Goal: Information Seeking & Learning: Learn about a topic

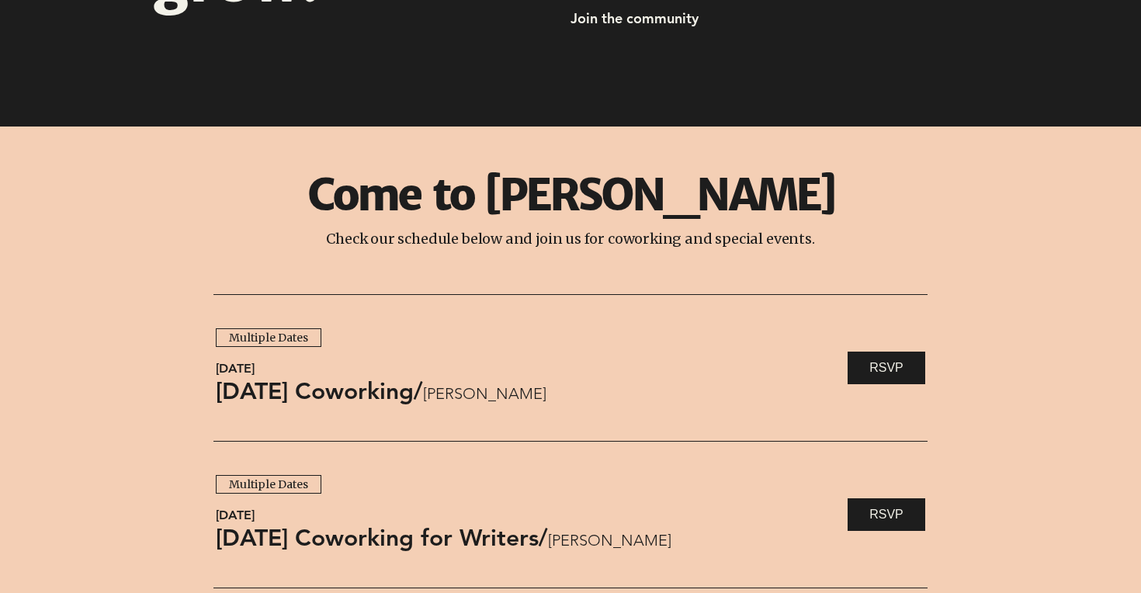
scroll to position [1116, 0]
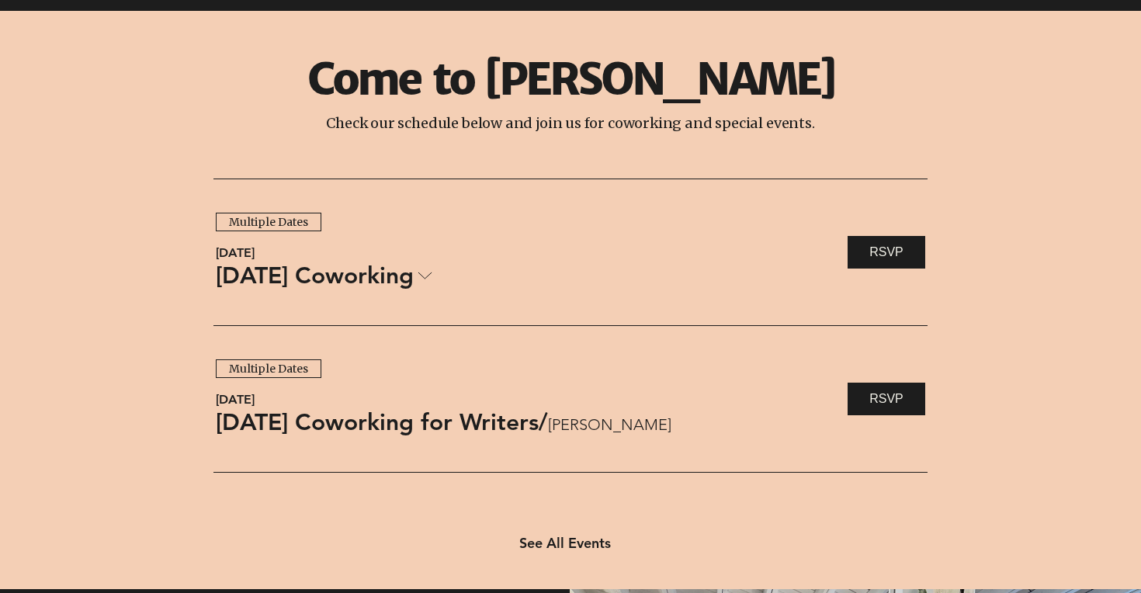
click at [417, 279] on link "[DATE] Coworking" at bounding box center [324, 275] width 217 height 33
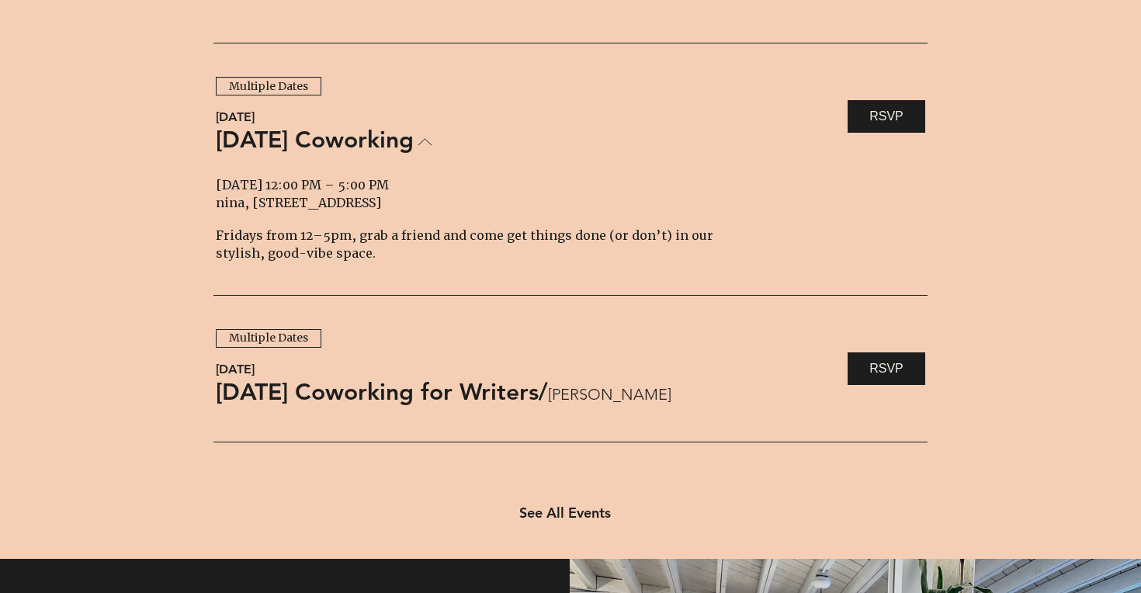
scroll to position [1261, 0]
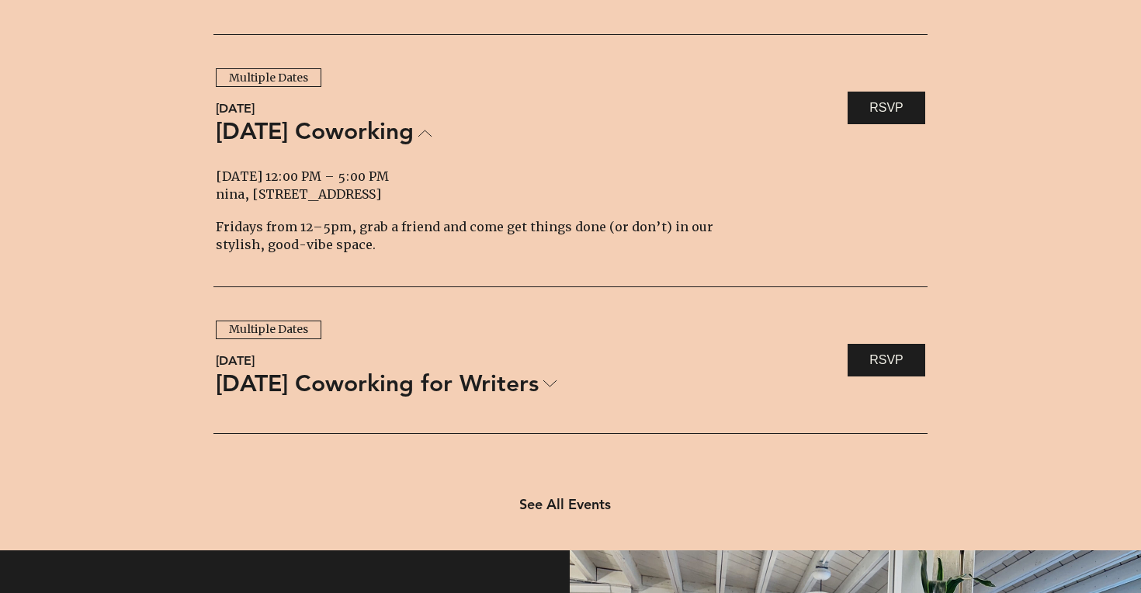
click at [314, 409] on li "Multiple Dates [DATE] [DATE] Coworking for Writers / nina RSVP [DATE] 12:00 PM …" at bounding box center [570, 360] width 714 height 147
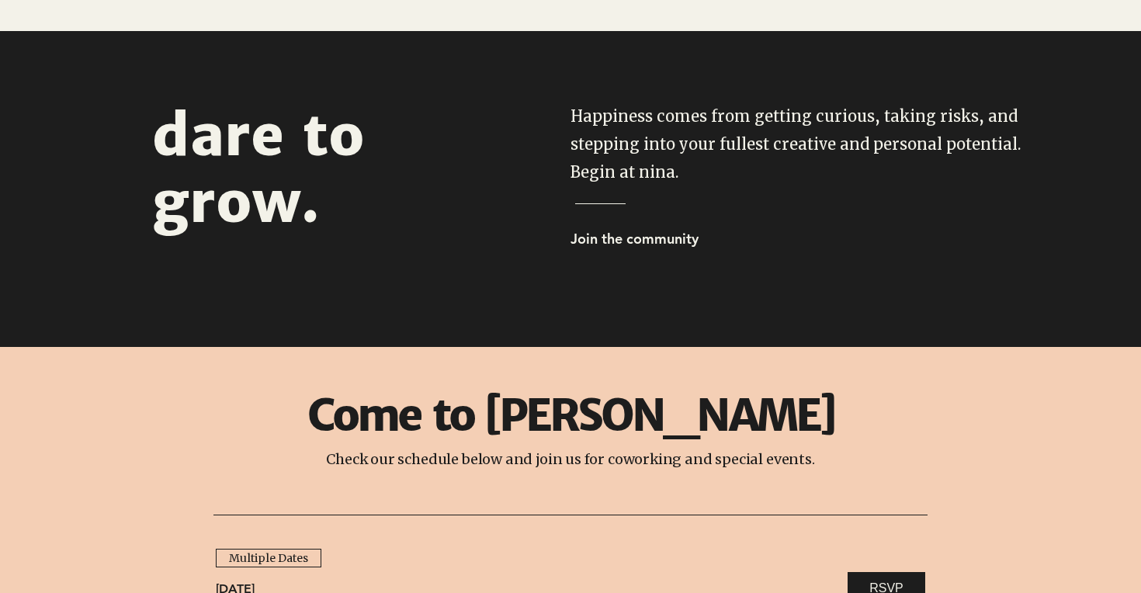
scroll to position [648, 0]
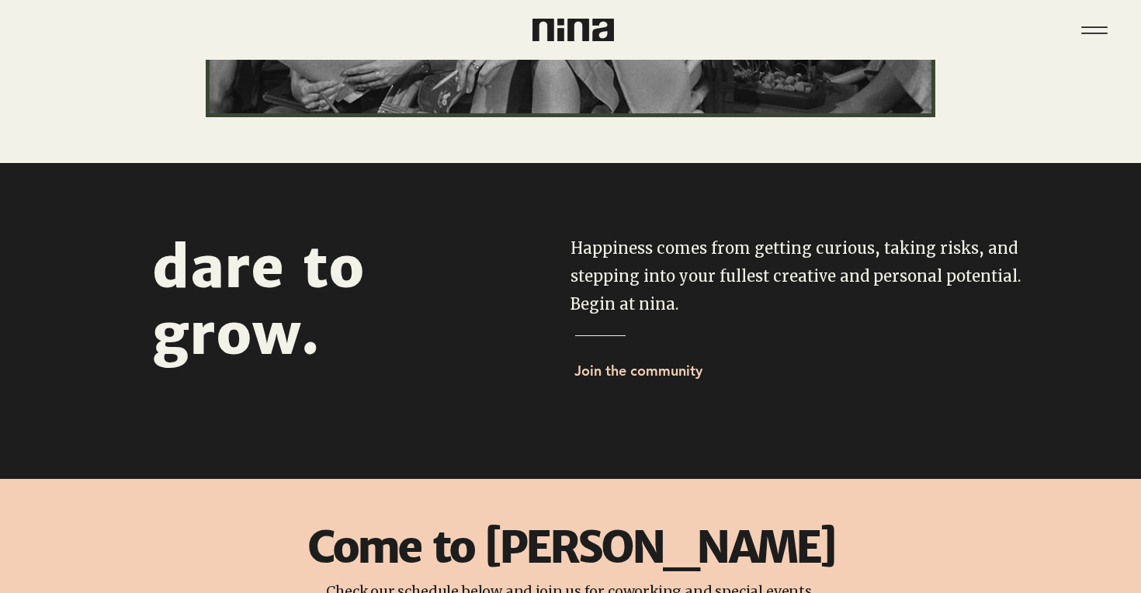
click at [640, 372] on span "Join the community" at bounding box center [638, 371] width 128 height 18
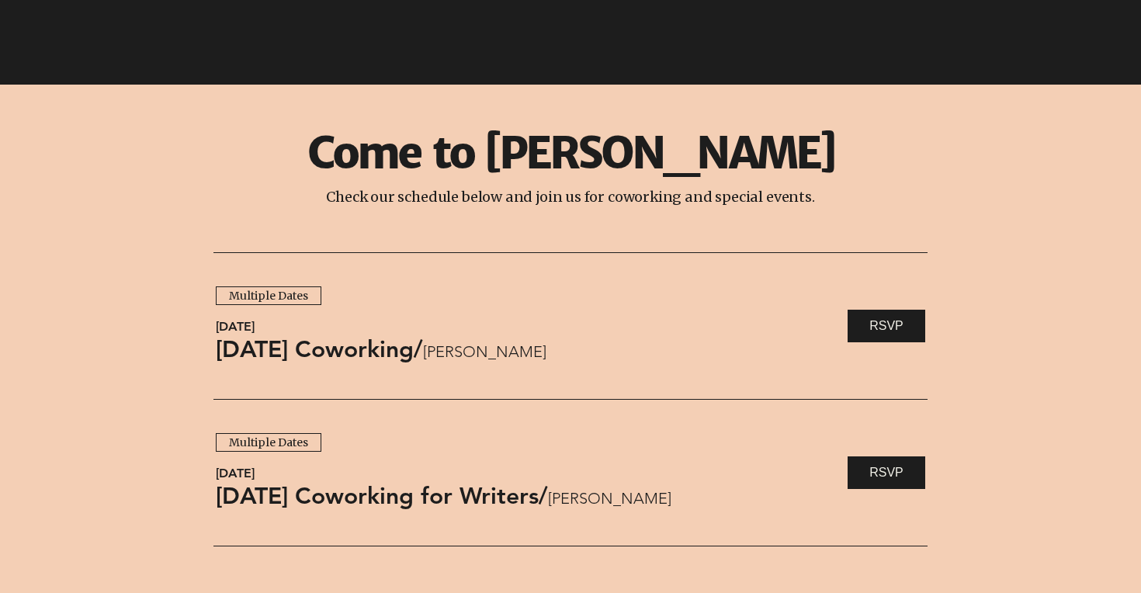
scroll to position [1212, 0]
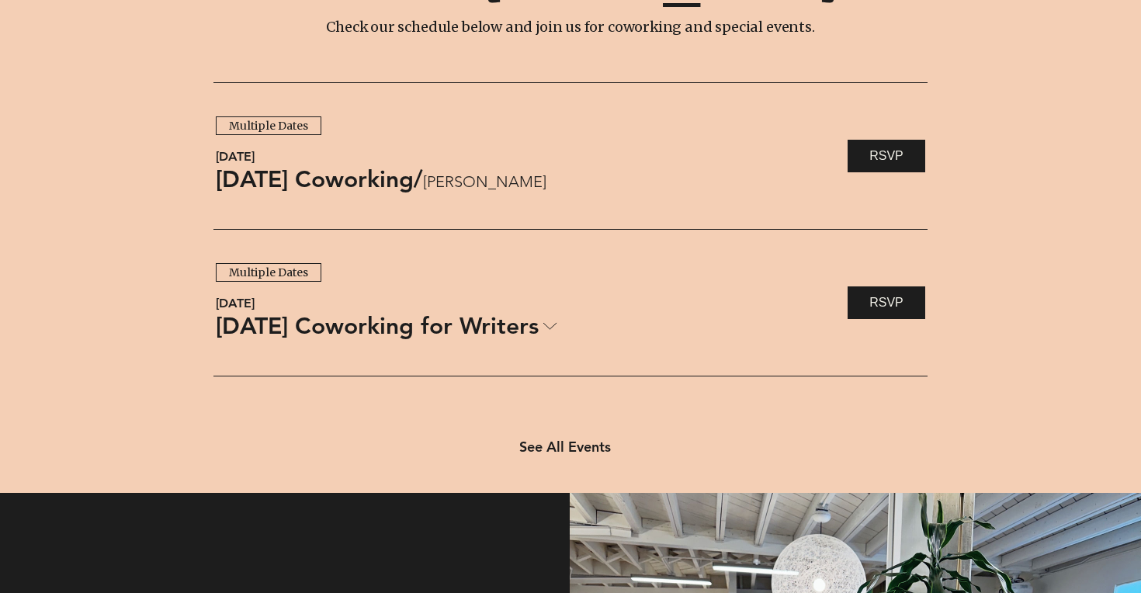
click at [456, 314] on span "[DATE] Coworking for Writers" at bounding box center [377, 326] width 323 height 33
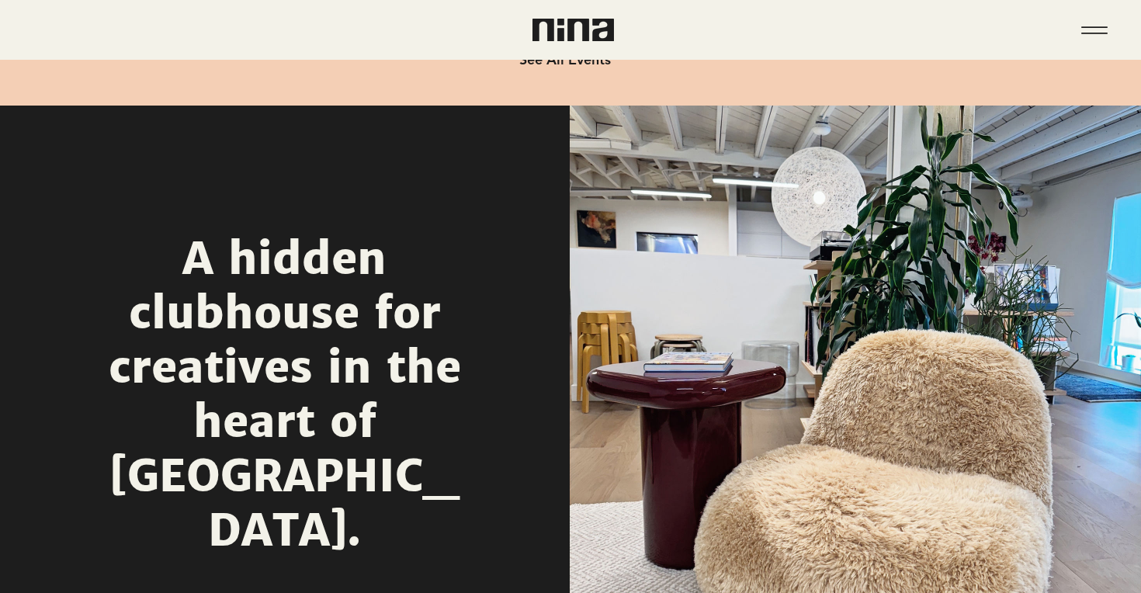
scroll to position [1421, 0]
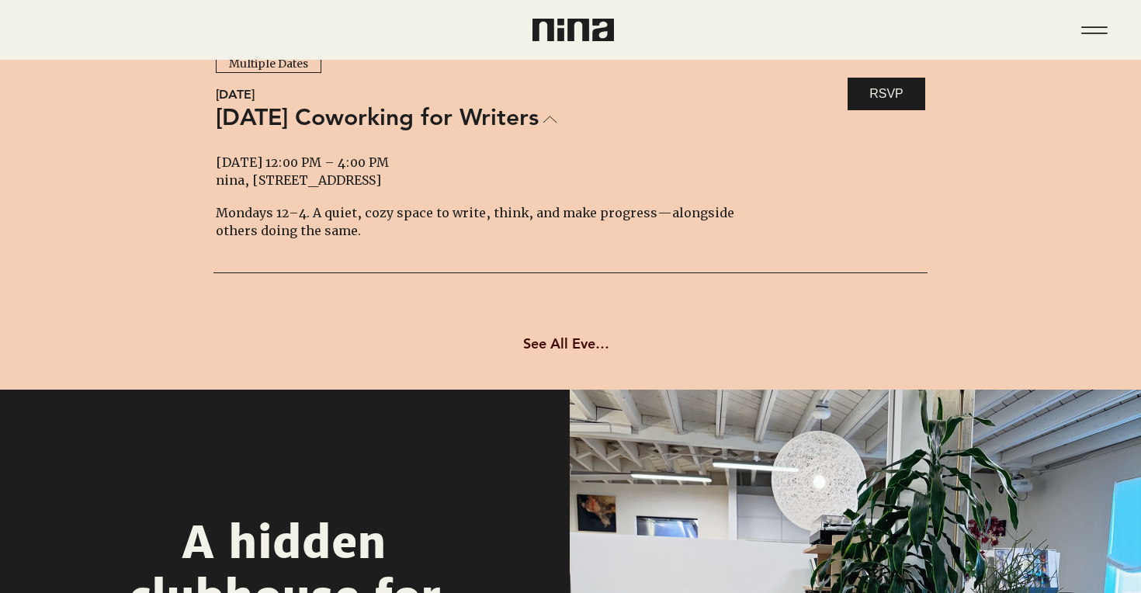
click at [575, 351] on span "See All Events" at bounding box center [568, 344] width 91 height 18
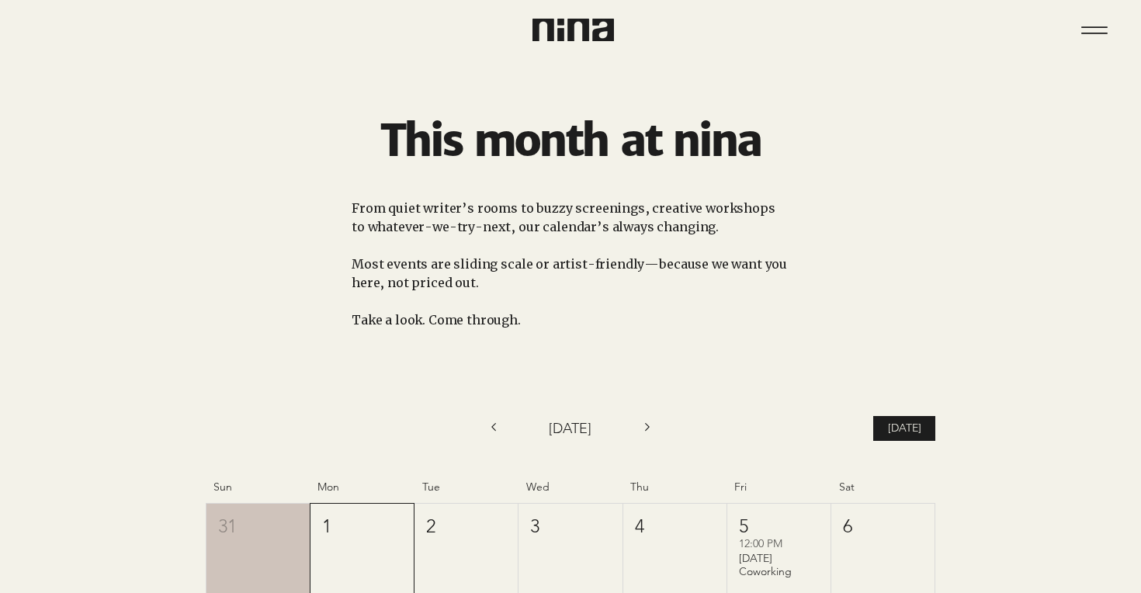
click at [546, 44] on div "Menu" at bounding box center [570, 30] width 1141 height 60
click at [553, 40] on img at bounding box center [573, 30] width 82 height 23
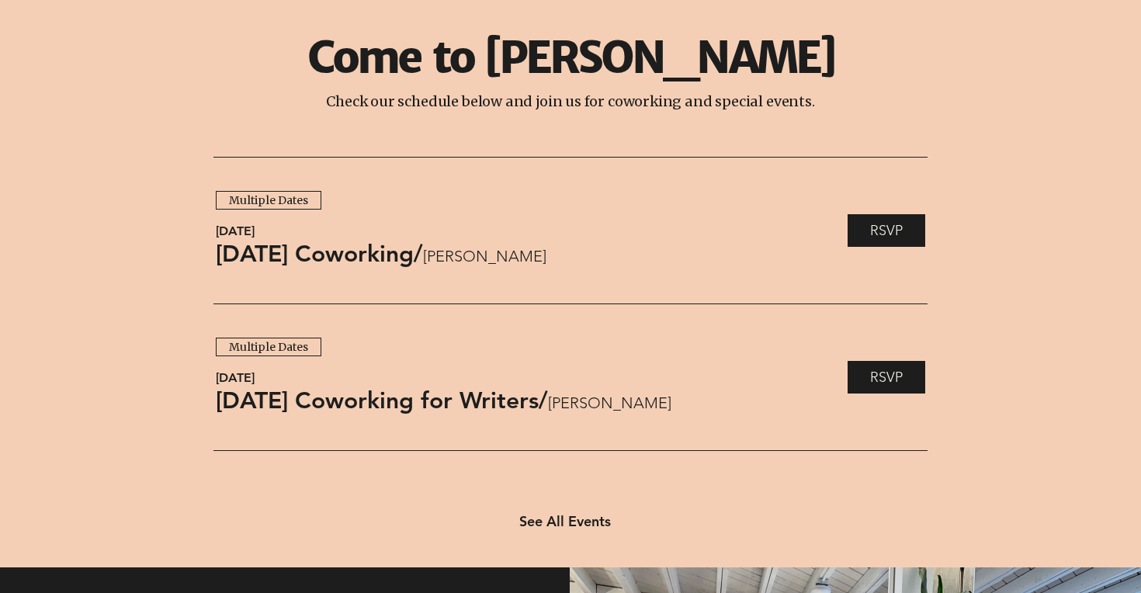
scroll to position [1155, 0]
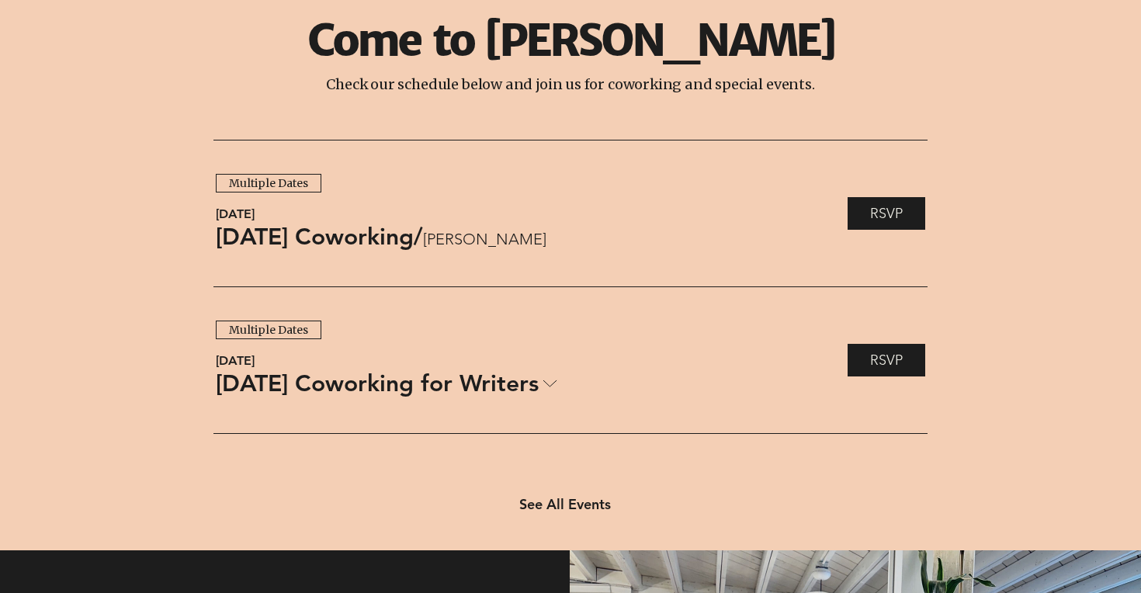
click at [596, 390] on div "[DATE] Coworking for Writers / [PERSON_NAME]" at bounding box center [525, 383] width 618 height 33
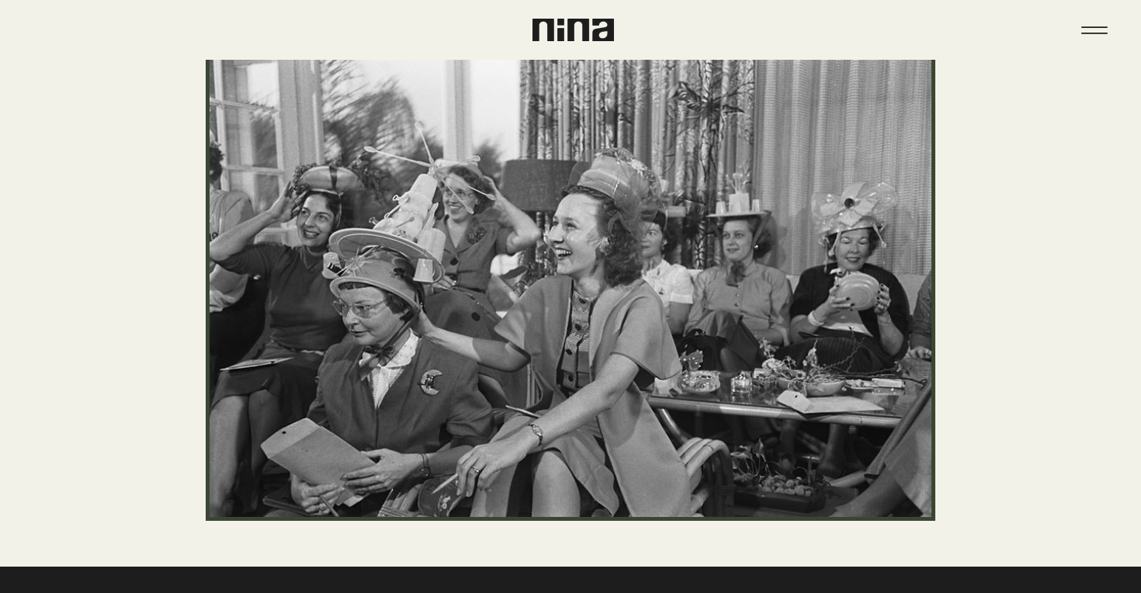
scroll to position [0, 0]
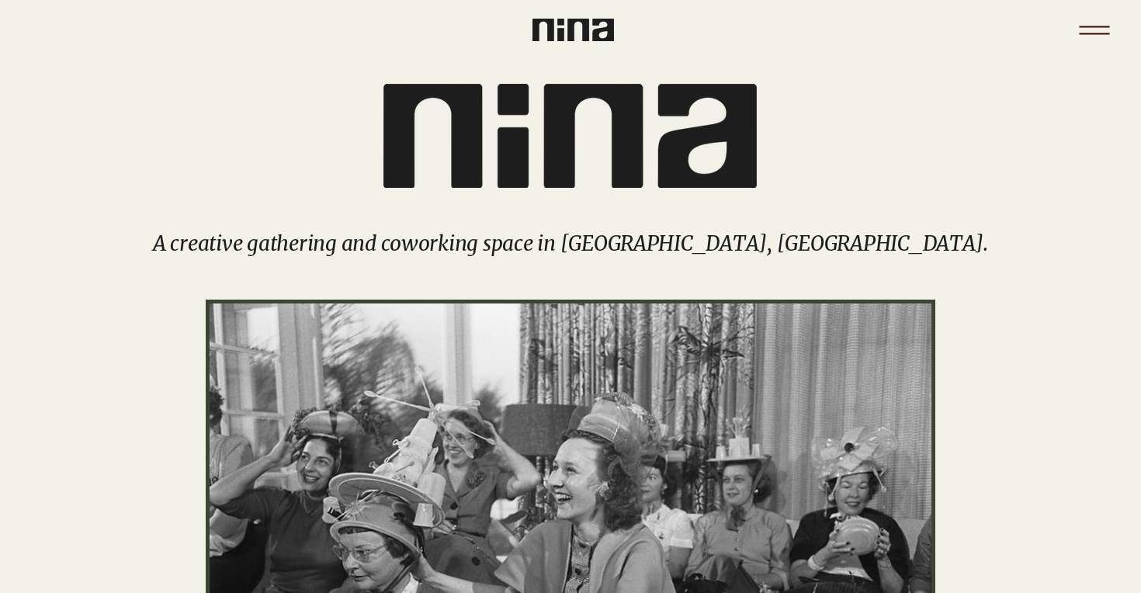
click at [1091, 31] on icon "Menu" at bounding box center [1094, 30] width 54 height 54
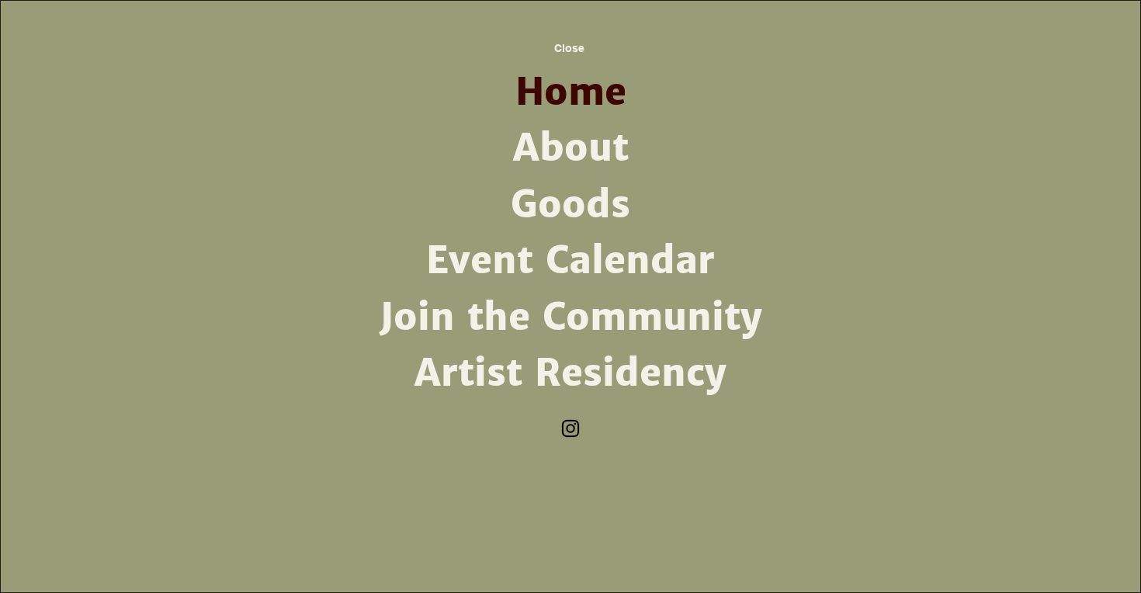
click at [574, 146] on link "About" at bounding box center [570, 148] width 405 height 56
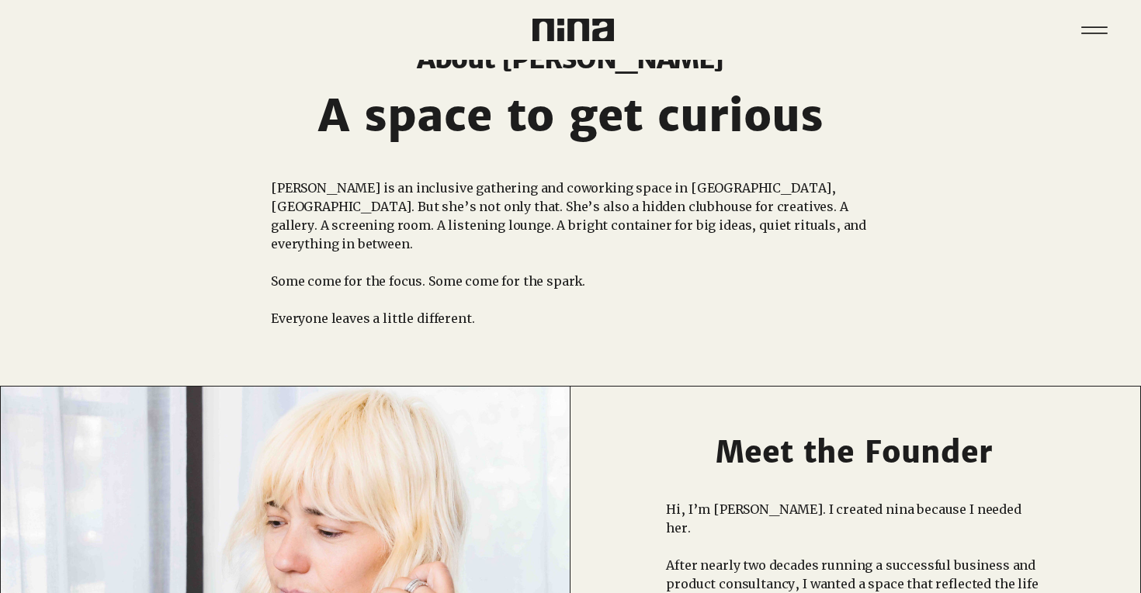
scroll to position [53, 0]
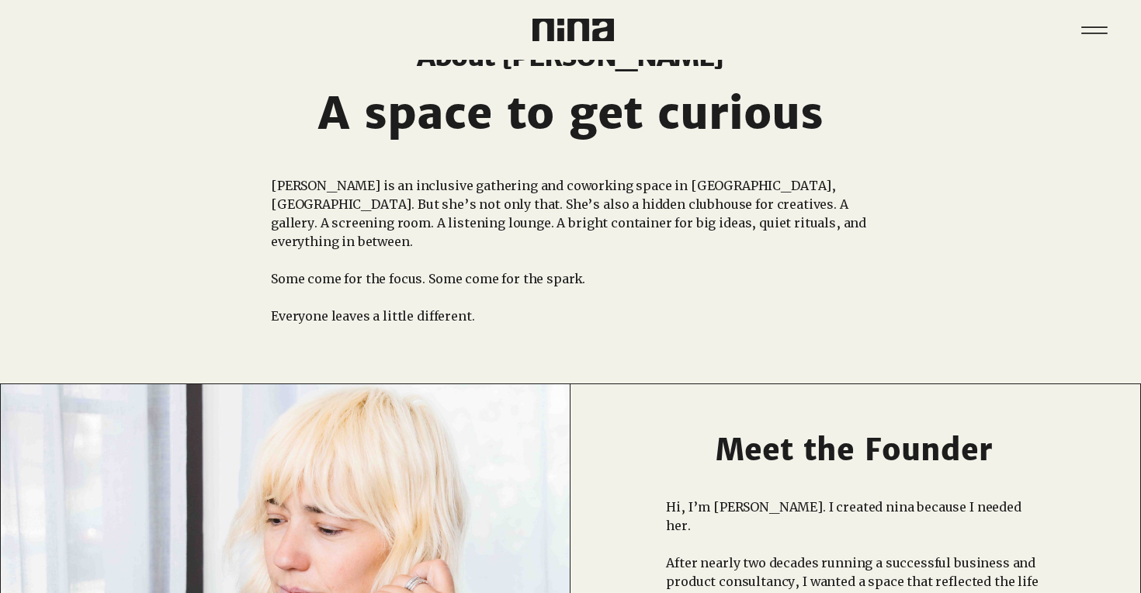
click at [1039, 210] on div "main content" at bounding box center [570, 195] width 1141 height 376
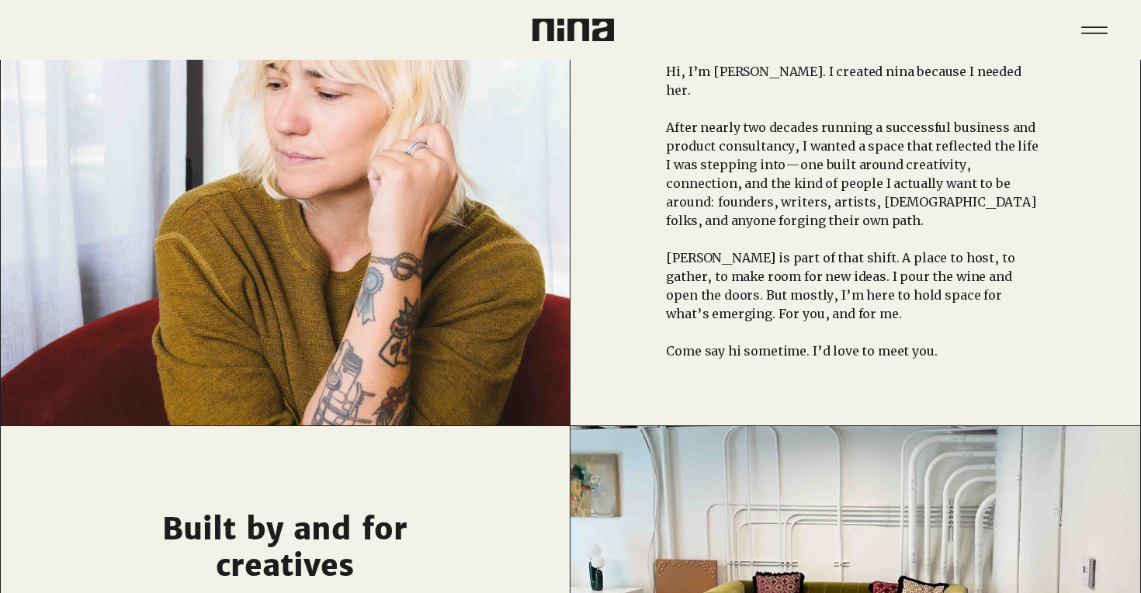
scroll to position [354, 0]
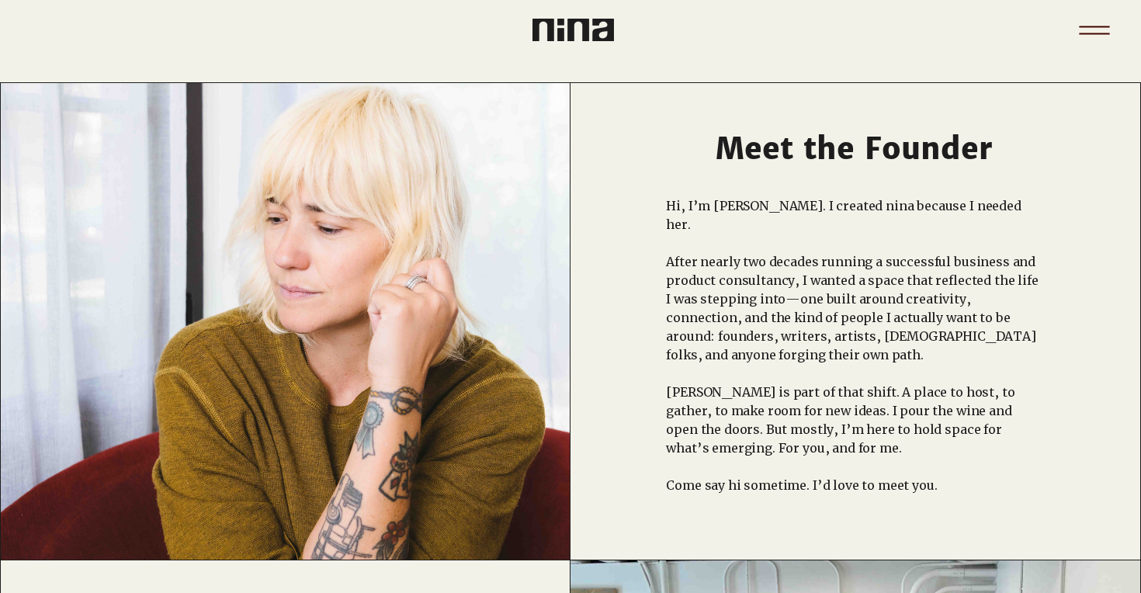
click at [1084, 19] on icon "Menu" at bounding box center [1094, 30] width 54 height 54
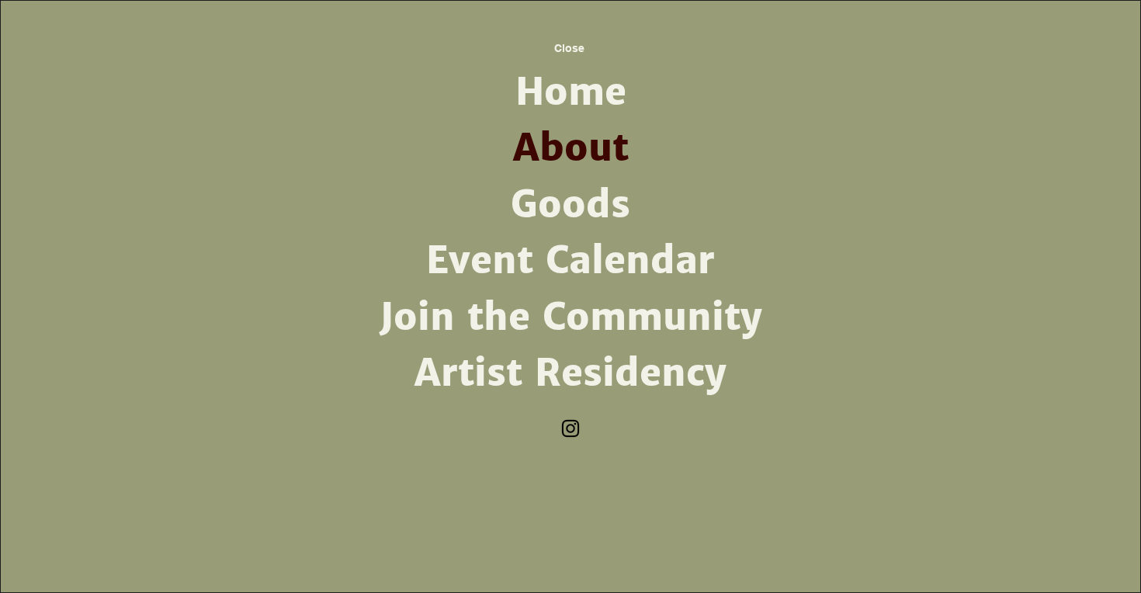
scroll to position [0, 0]
click at [540, 208] on link "Goods" at bounding box center [570, 205] width 405 height 56
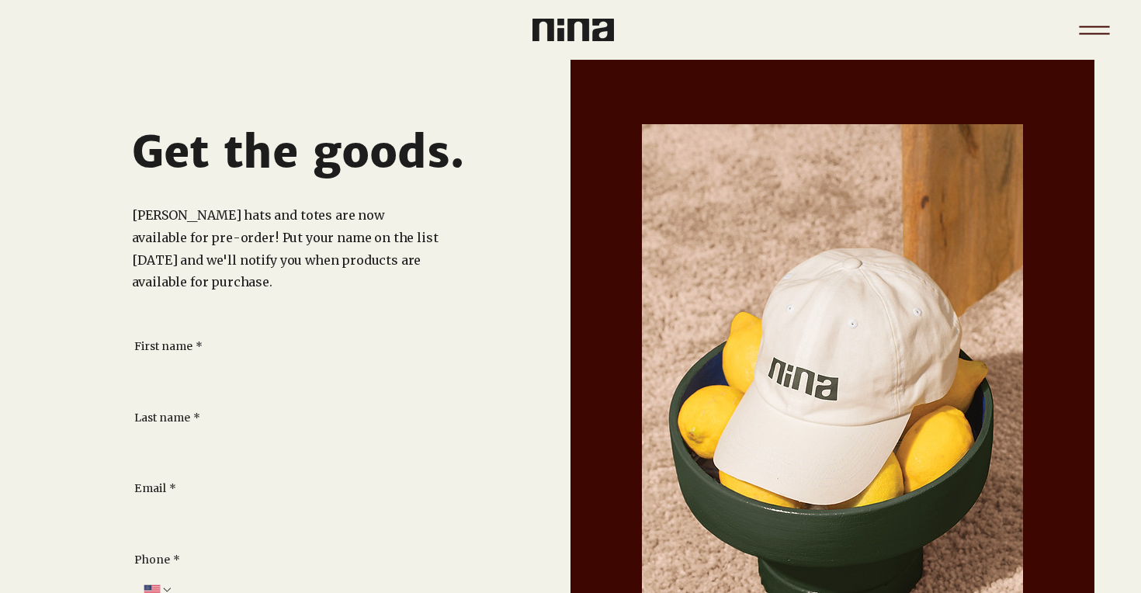
click at [1099, 27] on icon "Menu" at bounding box center [1094, 30] width 54 height 54
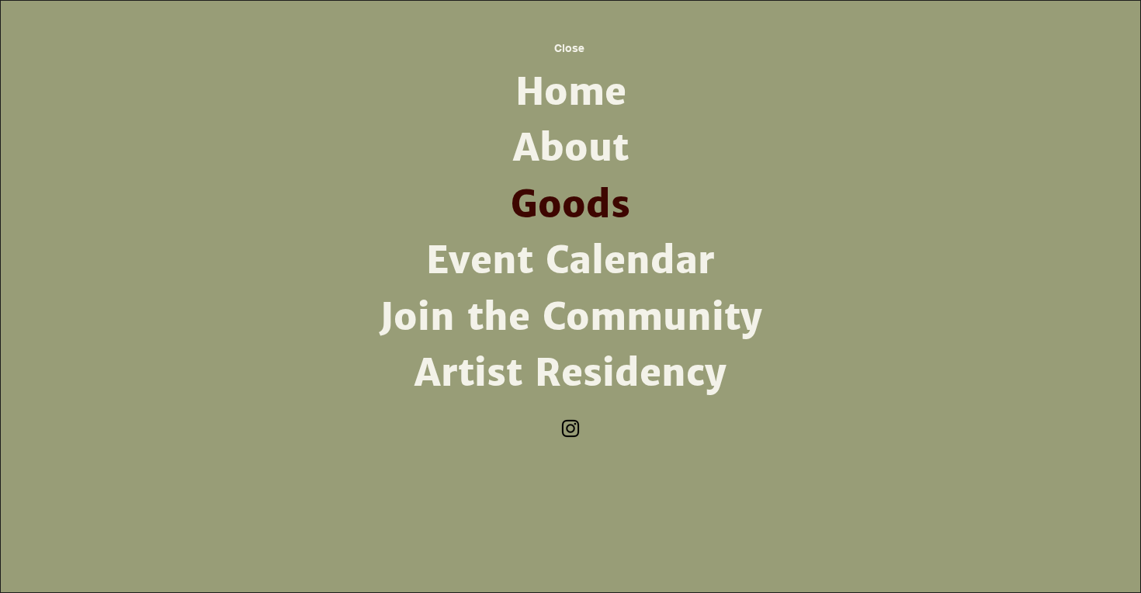
click at [638, 373] on link "Artist Residency" at bounding box center [570, 373] width 405 height 56
